Goal: Complete application form

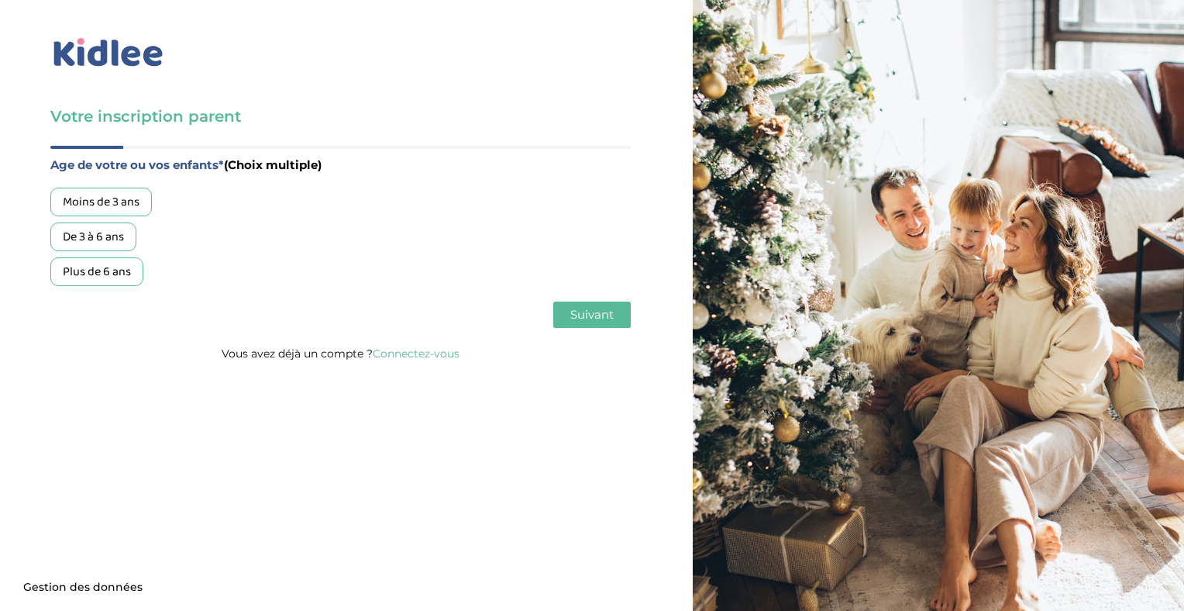
click at [124, 57] on img at bounding box center [108, 53] width 116 height 36
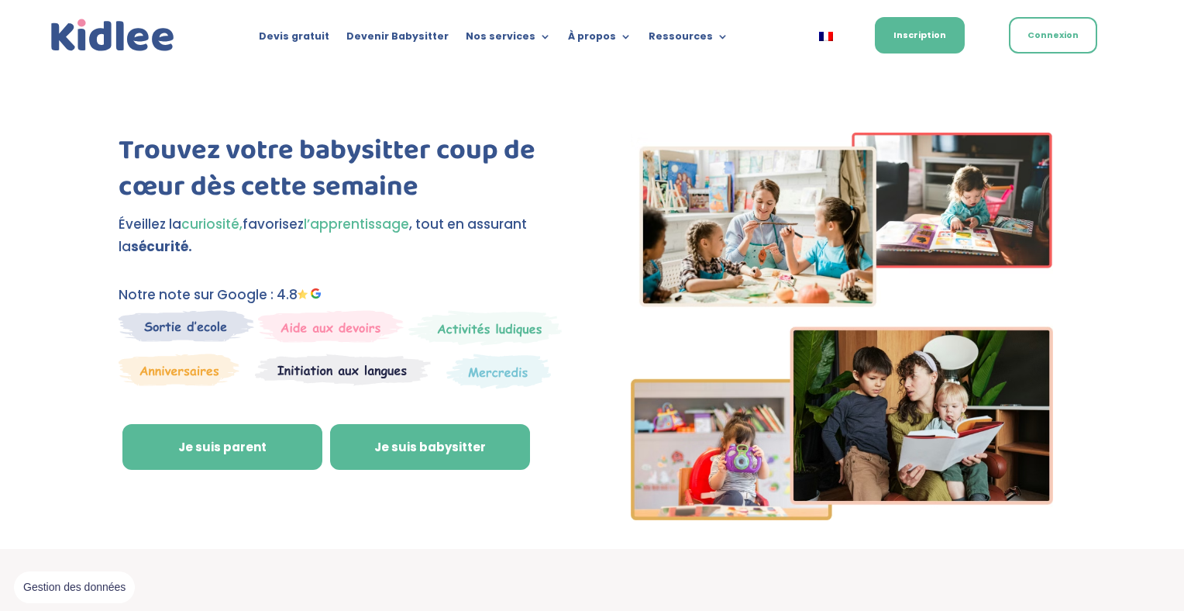
click at [421, 454] on link "Je suis babysitter" at bounding box center [430, 447] width 200 height 46
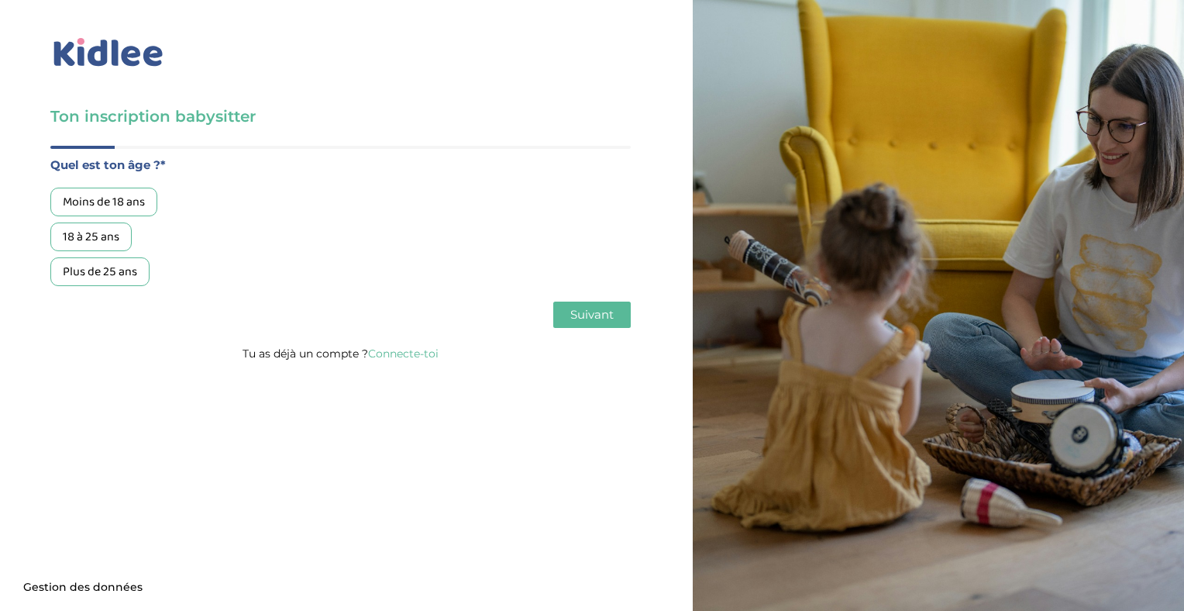
click at [101, 273] on div "Plus de 25 ans" at bounding box center [99, 271] width 99 height 29
click at [599, 319] on span "Suivant" at bounding box center [591, 314] width 43 height 15
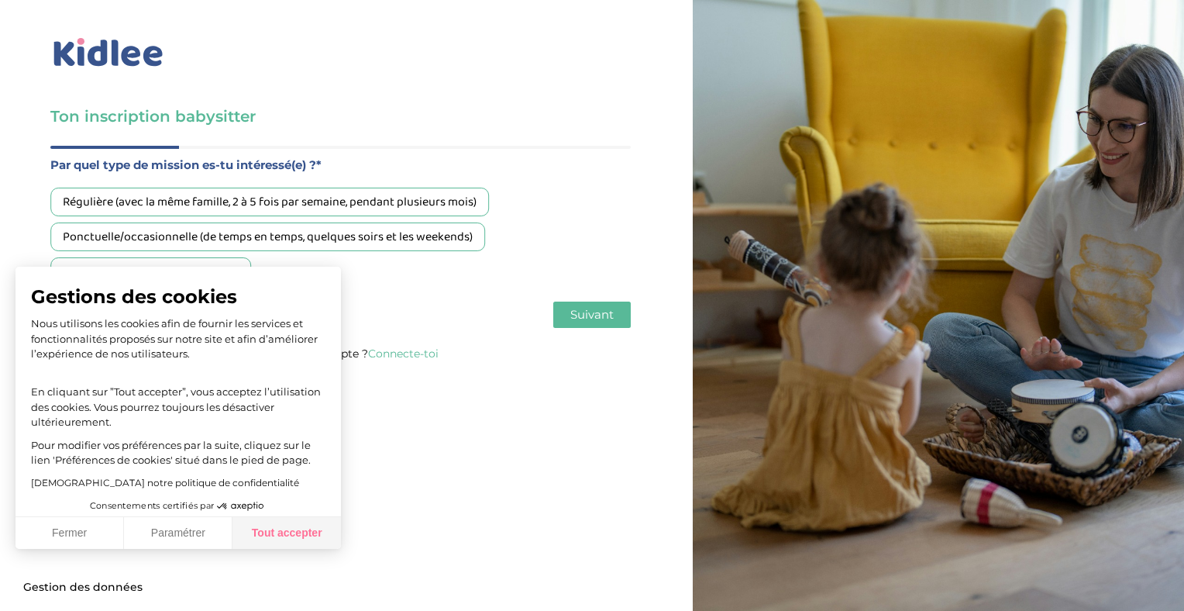
click at [273, 537] on button "Tout accepter" at bounding box center [286, 533] width 108 height 33
checkbox input "true"
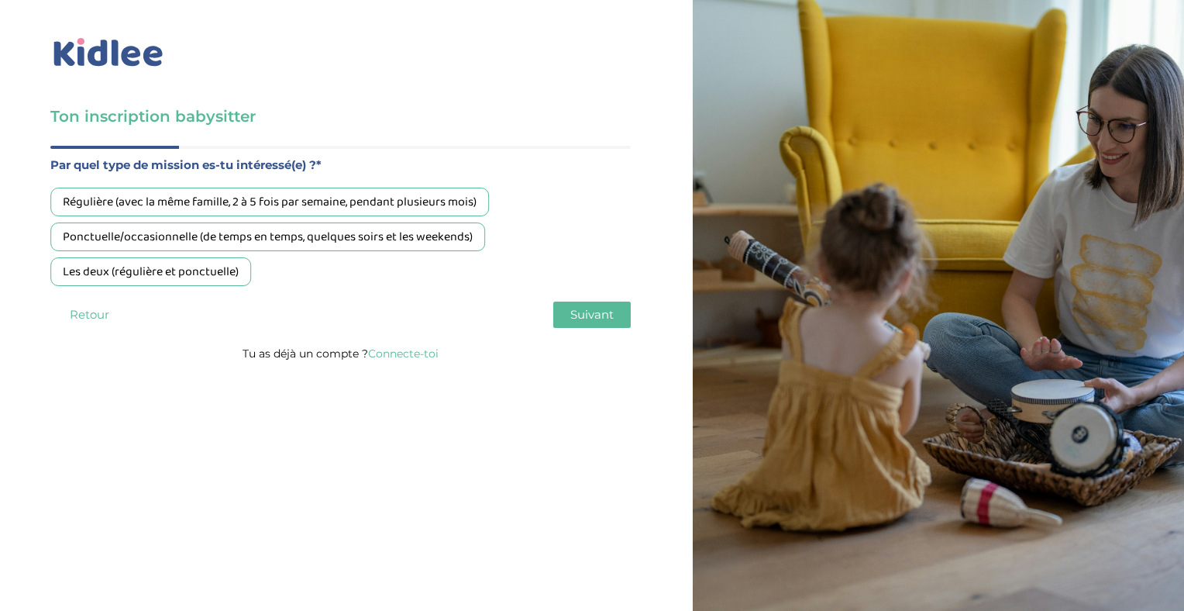
click at [263, 241] on div "Ponctuelle/occasionnelle (de temps en temps, quelques soirs et les weekends)" at bounding box center [267, 236] width 435 height 29
click at [587, 319] on span "Suivant" at bounding box center [591, 314] width 43 height 15
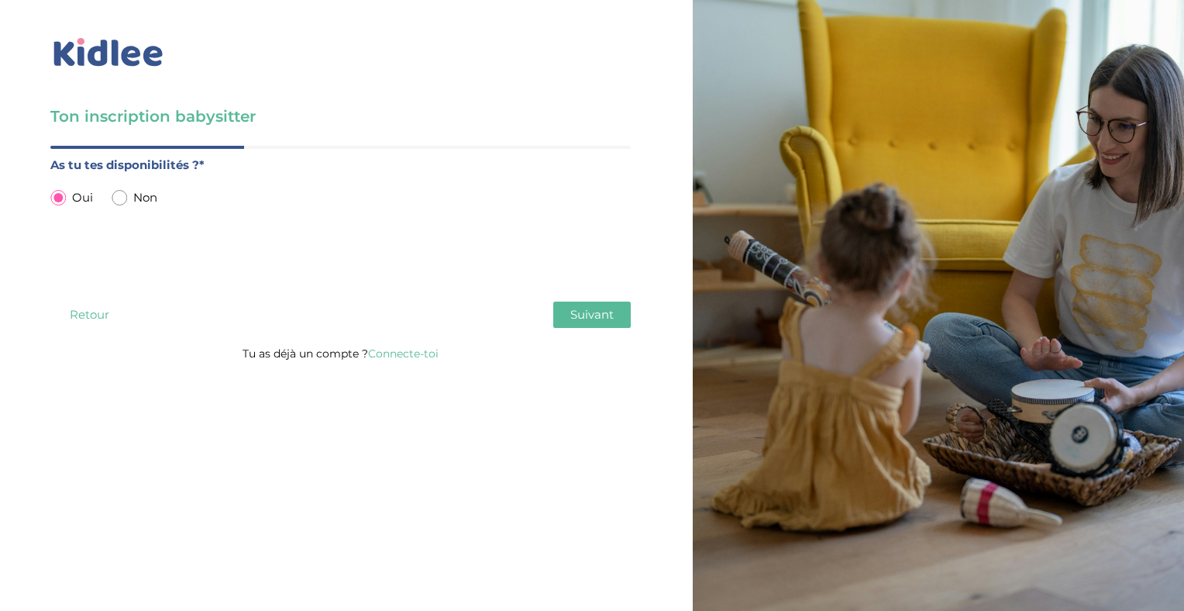
click at [593, 326] on button "Suivant" at bounding box center [591, 314] width 77 height 26
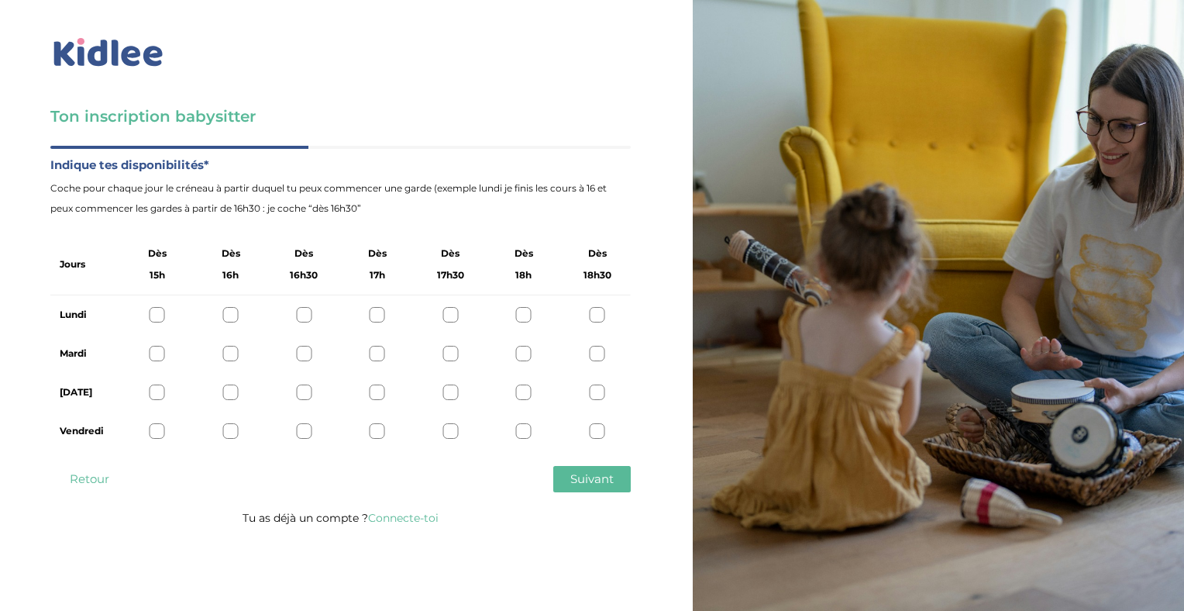
click at [301, 311] on div at bounding box center [303, 314] width 15 height 15
click at [301, 352] on div at bounding box center [303, 353] width 15 height 15
click at [306, 401] on div "Jeudi" at bounding box center [340, 392] width 580 height 39
click at [301, 396] on div at bounding box center [303, 391] width 15 height 15
click at [304, 431] on div at bounding box center [303, 430] width 15 height 15
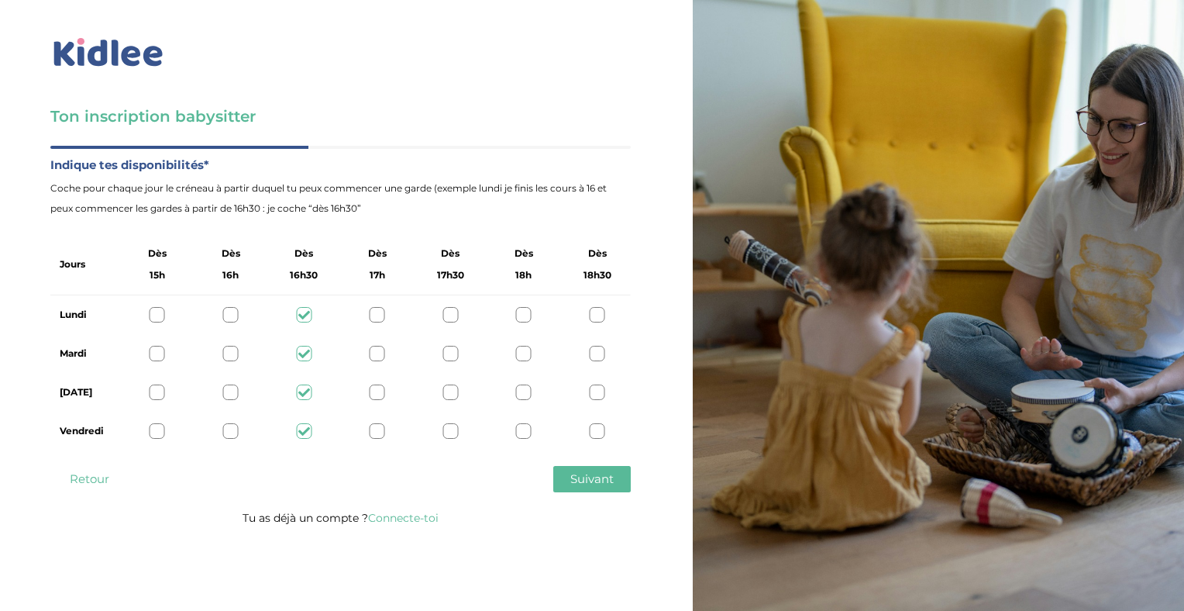
click at [611, 480] on span "Suivant" at bounding box center [591, 478] width 43 height 15
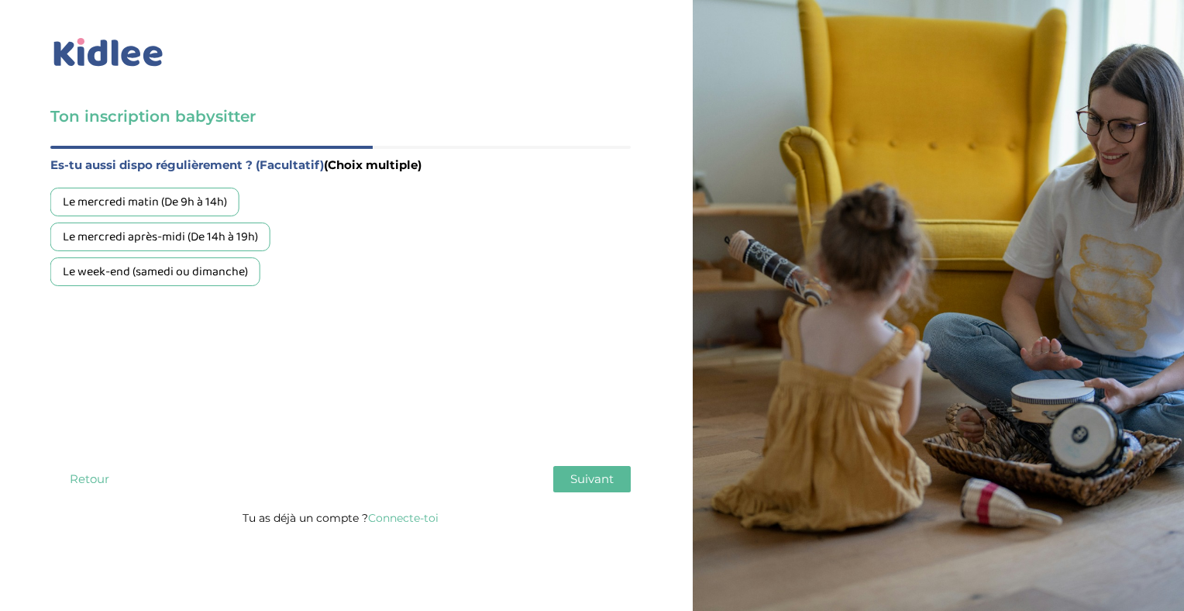
click at [139, 243] on div "Le mercredi après-midi (De 14h à 19h)" at bounding box center [160, 236] width 220 height 29
click at [592, 483] on span "Suivant" at bounding box center [591, 478] width 43 height 15
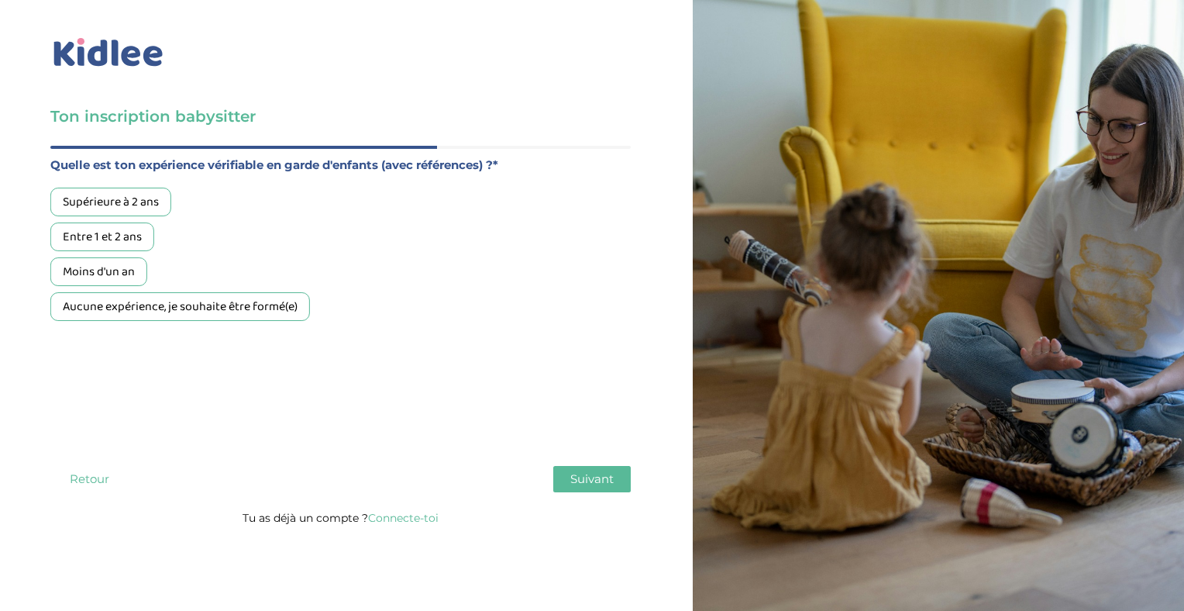
click at [126, 211] on div "Supérieure à 2 ans" at bounding box center [110, 201] width 121 height 29
click at [605, 474] on span "Suivant" at bounding box center [591, 478] width 43 height 15
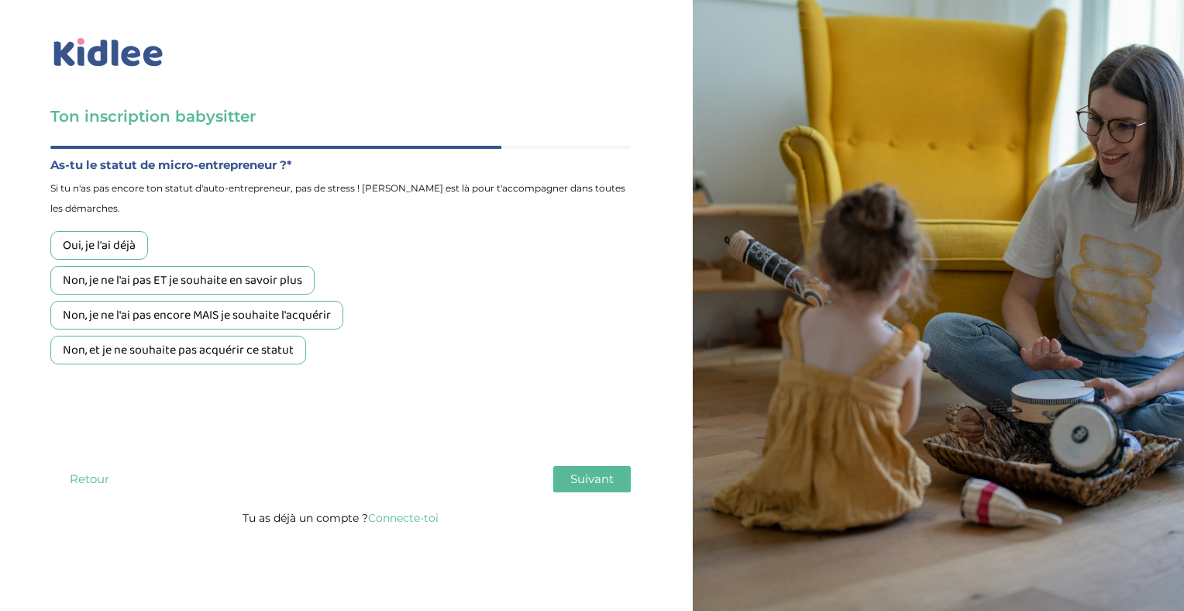
click at [182, 362] on div "Non, et je ne souhaite pas acquérir ce statut" at bounding box center [178, 349] width 256 height 29
click at [597, 478] on span "Suivant" at bounding box center [591, 478] width 43 height 15
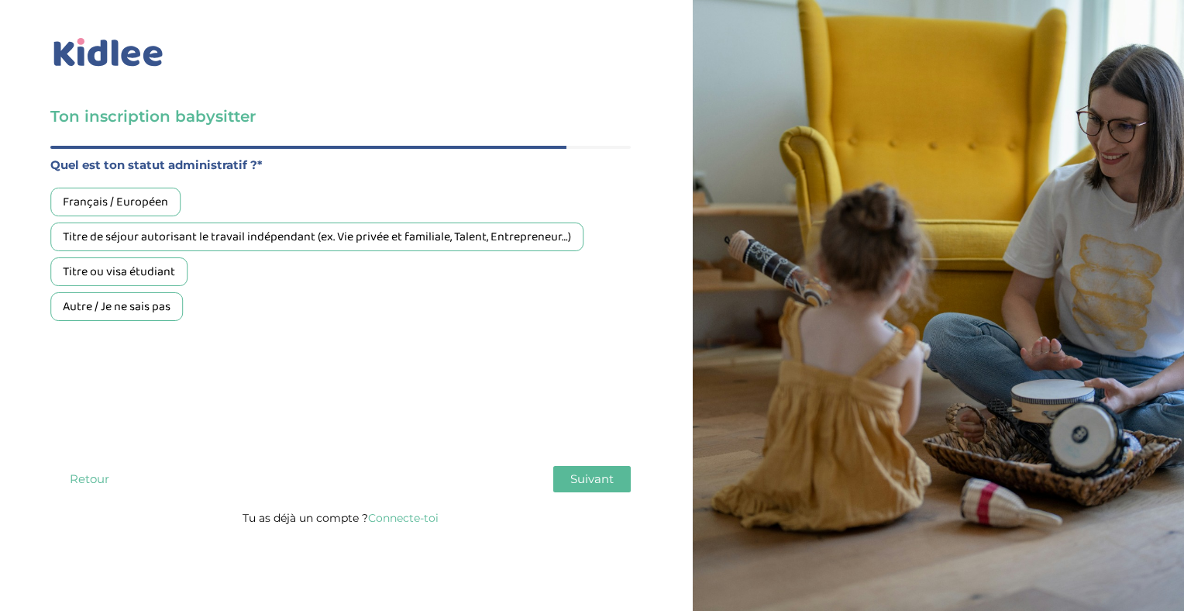
click at [148, 202] on div "Français / Européen" at bounding box center [115, 201] width 130 height 29
click at [569, 486] on button "Suivant" at bounding box center [591, 479] width 77 height 26
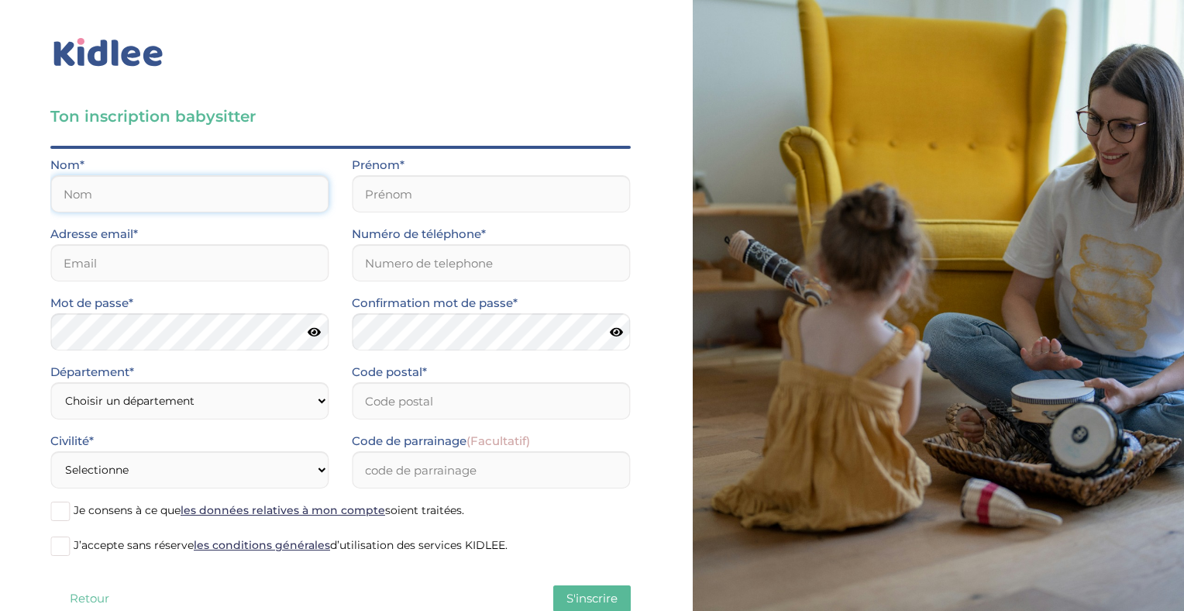
click at [135, 201] on input "text" at bounding box center [189, 193] width 278 height 37
type input "BOEUF"
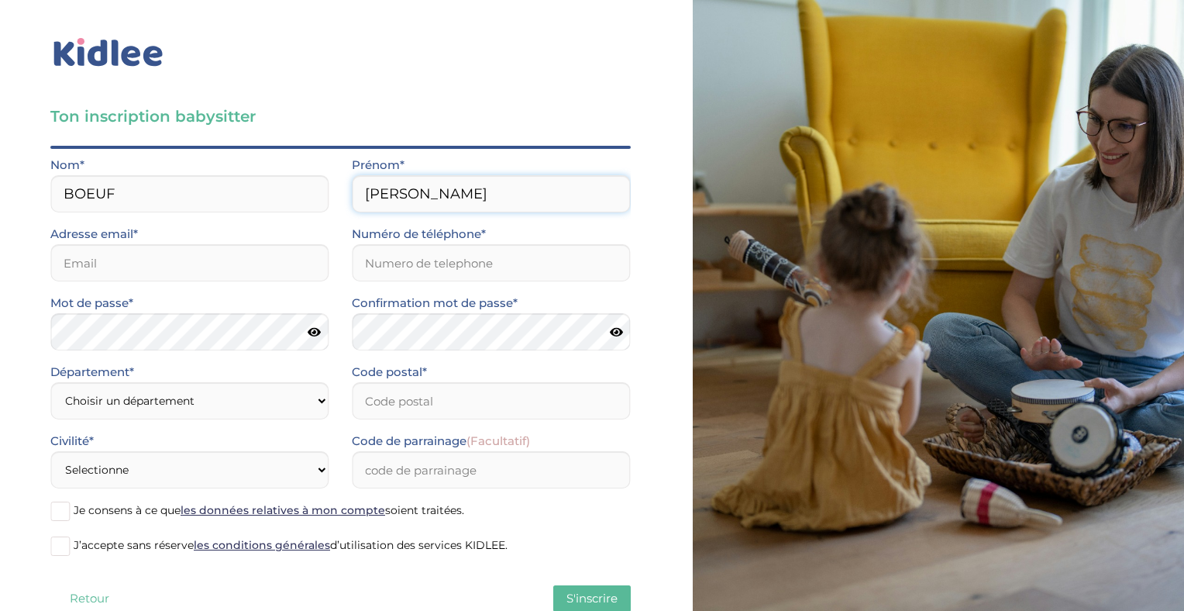
type input "Mathilde"
type input "mathilde_boeuf@yahoo.fr"
click at [206, 404] on select "Choisir un département Paris (75) Hauts-de-Seine (92) Yvelines (78) Val-de-Marn…" at bounding box center [189, 400] width 278 height 37
select select "92"
click option "Hauts-de-Seine (92)" at bounding box center [0, 0] width 0 height 0
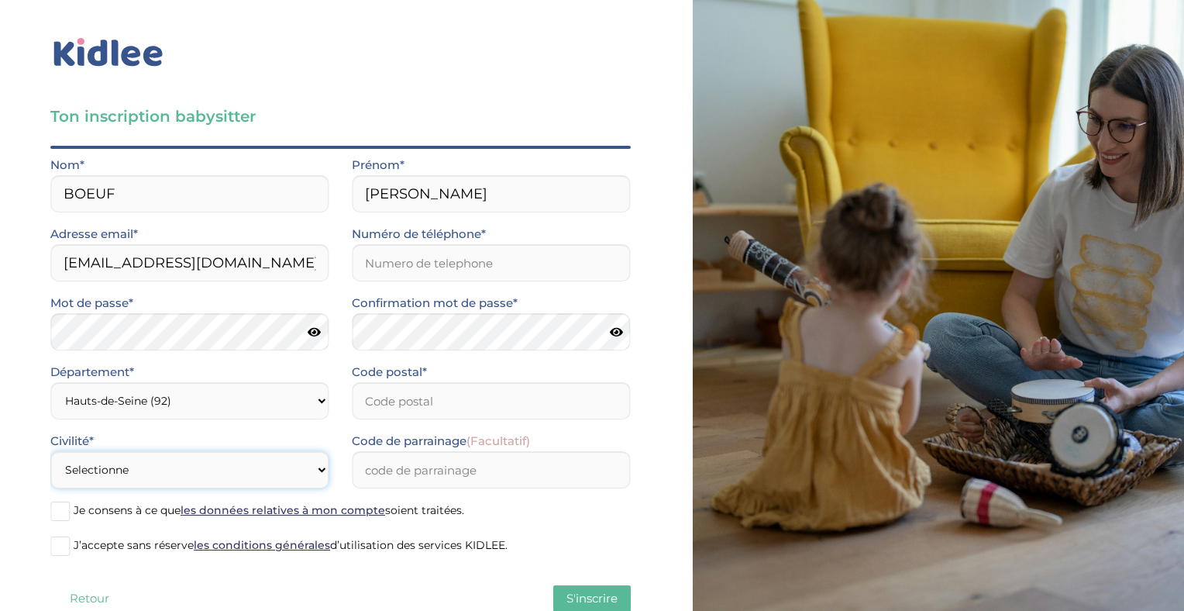
click at [151, 477] on select "Selectionne Mr Mme" at bounding box center [189, 469] width 278 height 37
select select "1"
click option "Mme" at bounding box center [0, 0] width 0 height 0
